Goal: Information Seeking & Learning: Understand process/instructions

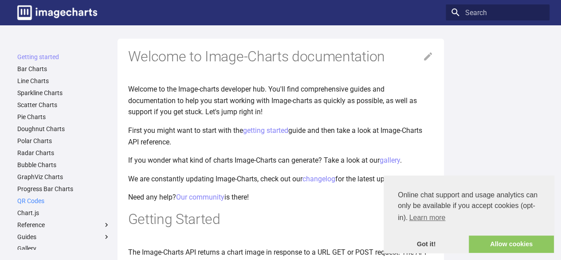
click at [29, 199] on link "QR Codes" at bounding box center [63, 201] width 93 height 8
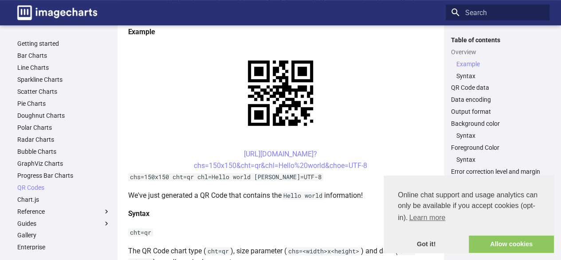
scroll to position [185, 0]
drag, startPoint x: 372, startPoint y: 164, endPoint x: 288, endPoint y: 164, distance: 83.4
click at [288, 164] on center "https://image-charts.com/chart? chs=150x150&cht=qr&chl=Hello%20world&choe=UTF-8" at bounding box center [280, 159] width 305 height 23
click at [137, 154] on center "https://image-charts.com/chart? chs=150x150&cht=qr&chl=Hello%20world&choe=UTF-8" at bounding box center [280, 159] width 305 height 23
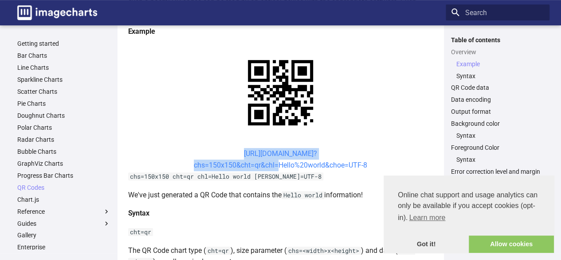
drag, startPoint x: 211, startPoint y: 156, endPoint x: 274, endPoint y: 162, distance: 63.8
click at [274, 162] on center "https://image-charts.com/chart? chs=150x150&cht=qr&chl=Hello%20world&choe=UTF-8" at bounding box center [280, 159] width 305 height 23
copy link "https://image-charts.com/chart? chs=150x150&cht=qr&chl"
click at [219, 154] on center "https://image-charts.com/chart? chs=150x150&cht=qr&chl=Hello%20world&choe=UTF-8" at bounding box center [280, 159] width 305 height 23
drag, startPoint x: 219, startPoint y: 154, endPoint x: 279, endPoint y: 169, distance: 61.7
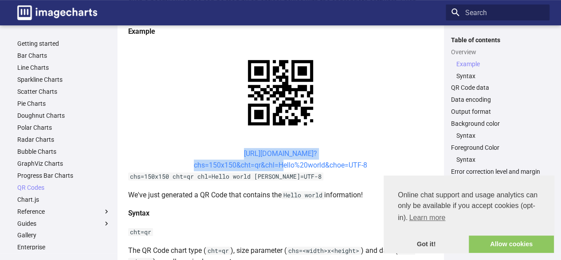
click at [279, 169] on center "https://image-charts.com/chart? chs=150x150&cht=qr&chl=Hello%20world&choe=UTF-8" at bounding box center [280, 159] width 305 height 23
copy link "https://image-charts.com/chart? chs=150x150&cht=qr&chl="
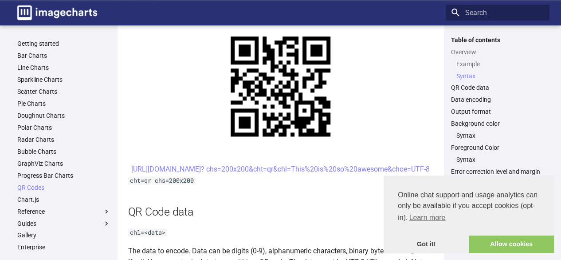
scroll to position [444, 0]
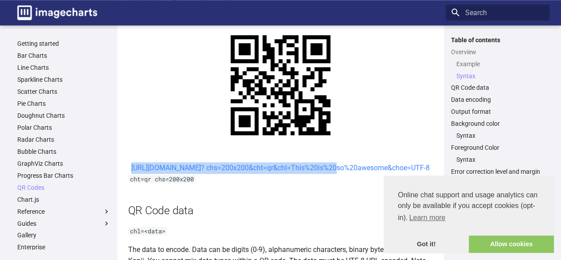
drag, startPoint x: 225, startPoint y: 166, endPoint x: 255, endPoint y: 181, distance: 34.1
click at [255, 173] on center "https://image-charts.com/chart? chs=200x200&cht=qr&chl=This%20is%20so%20awesome…" at bounding box center [280, 168] width 305 height 12
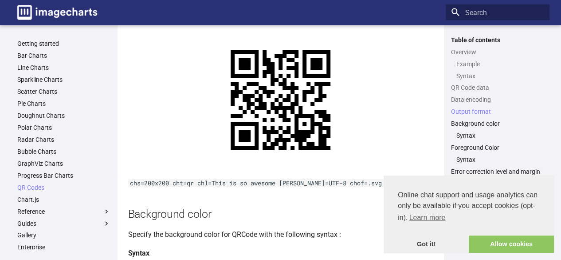
scroll to position [917, 0]
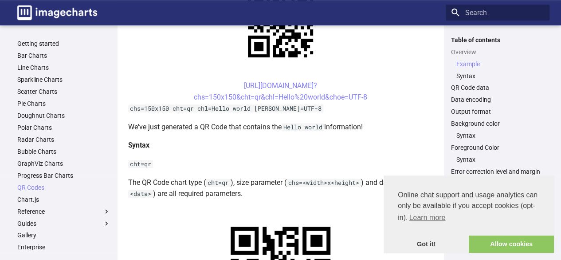
scroll to position [252, 0]
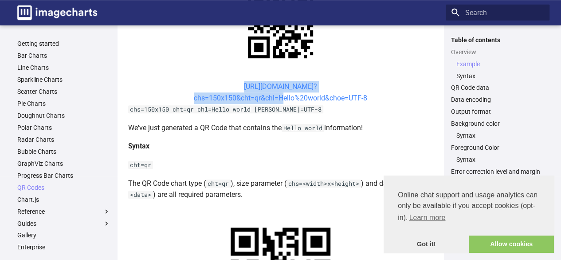
drag, startPoint x: 224, startPoint y: 86, endPoint x: 277, endPoint y: 95, distance: 54.1
click at [277, 95] on center "[URL][DOMAIN_NAME]? chs=150x150&cht=qr&chl=Hello%20world&choe=UTF-8" at bounding box center [280, 92] width 305 height 23
